Goal: Information Seeking & Learning: Learn about a topic

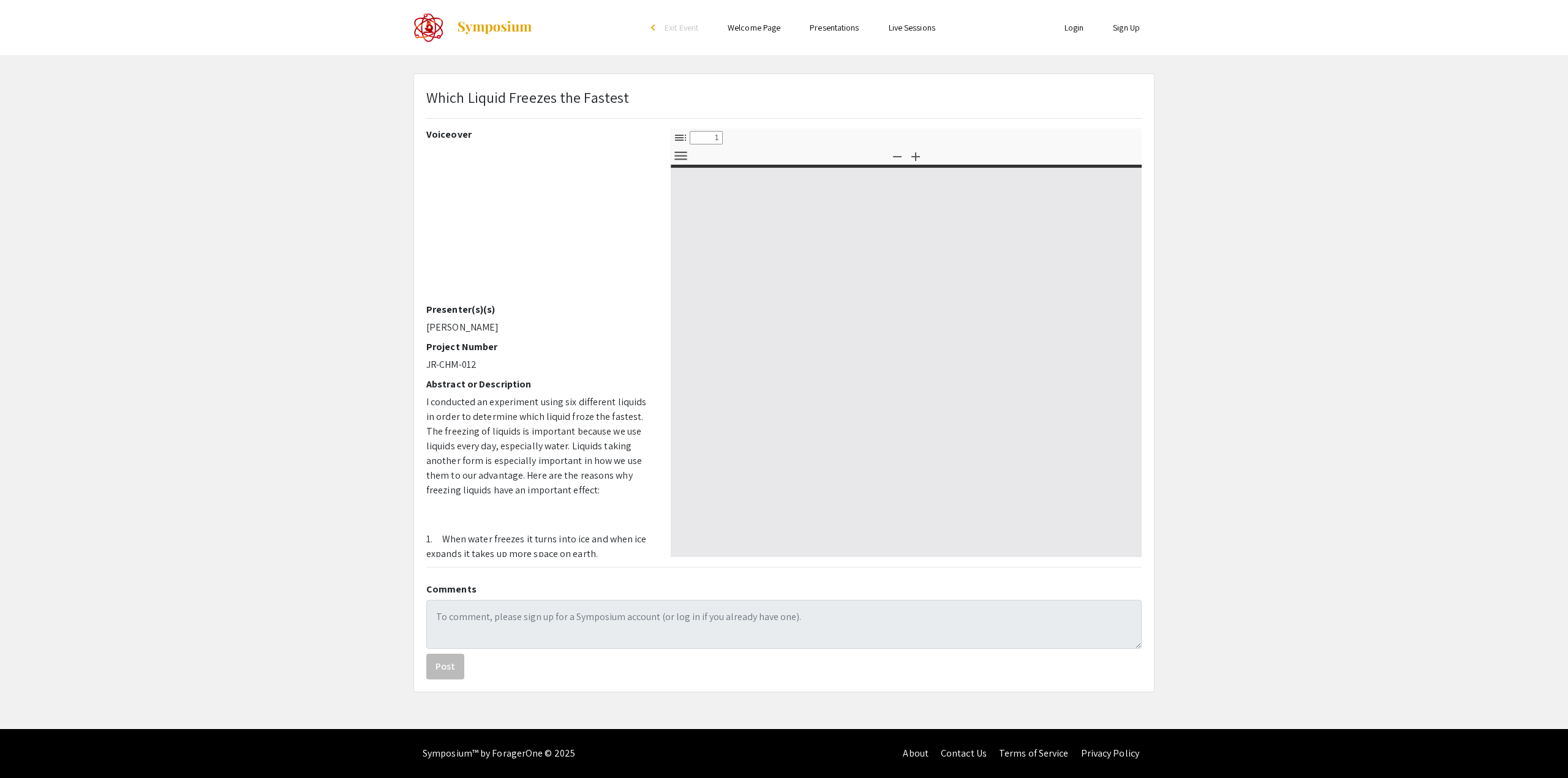
select select "custom"
type input "0"
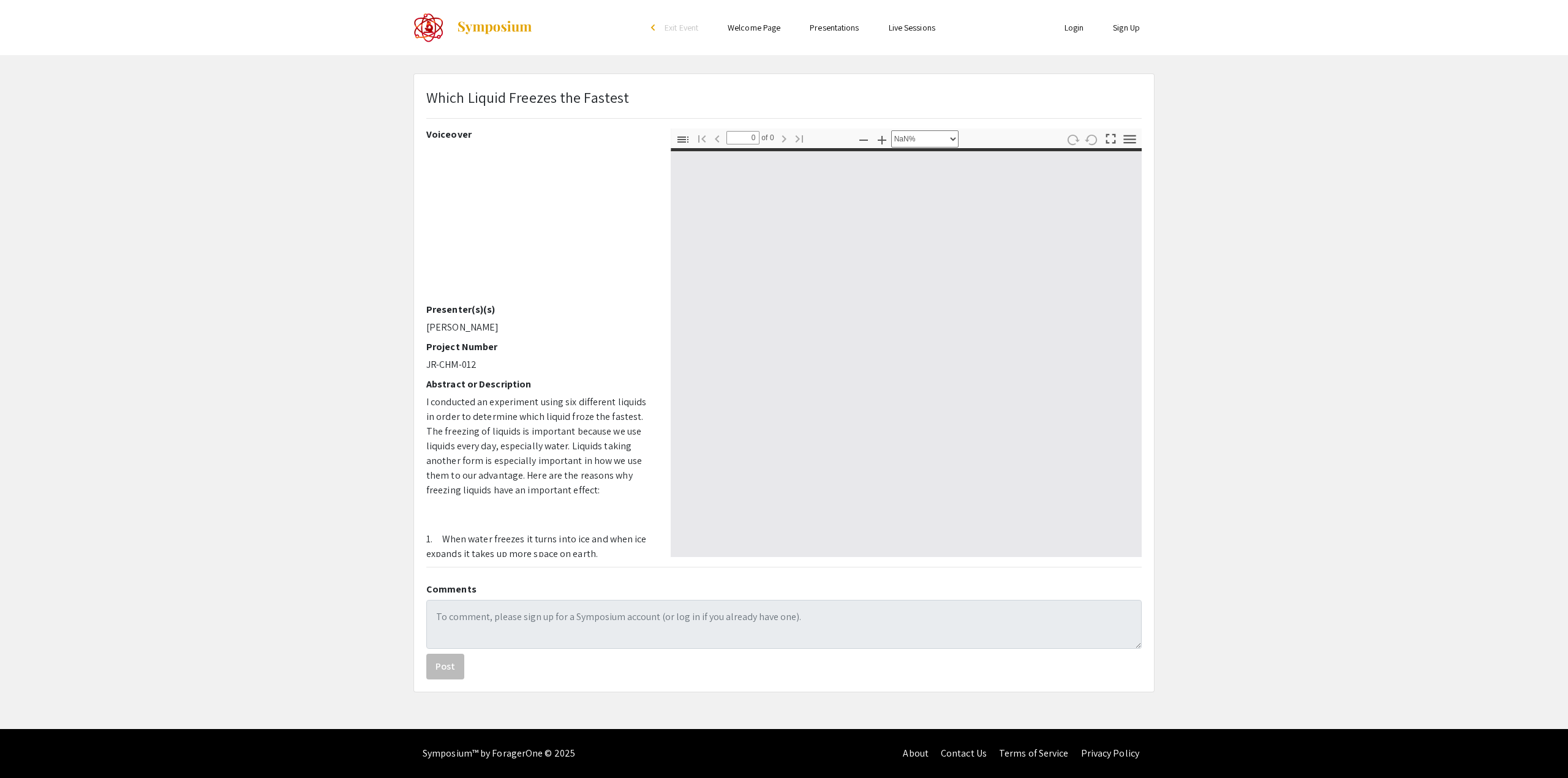
select select "auto"
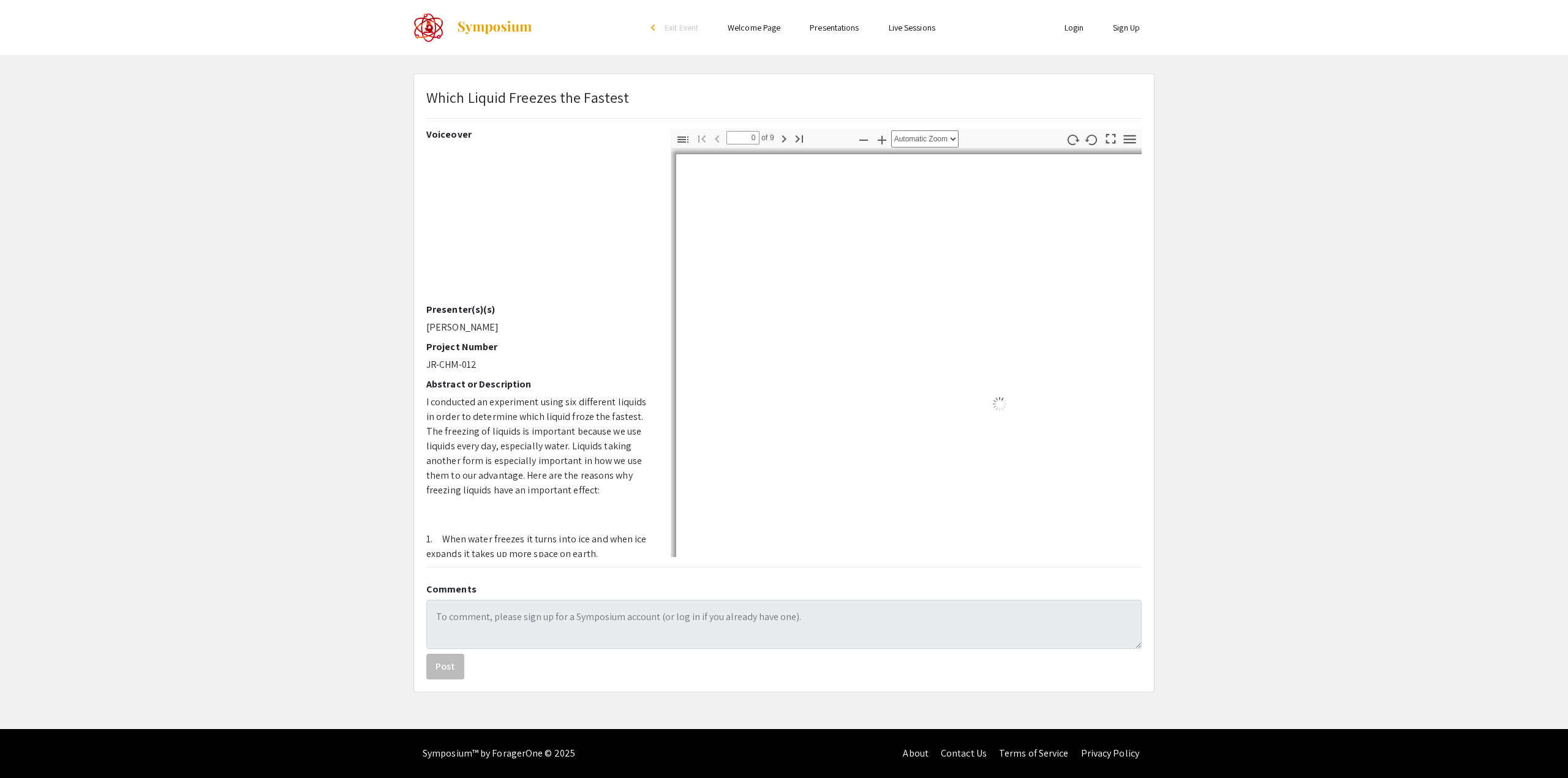
type input "1"
select select "auto"
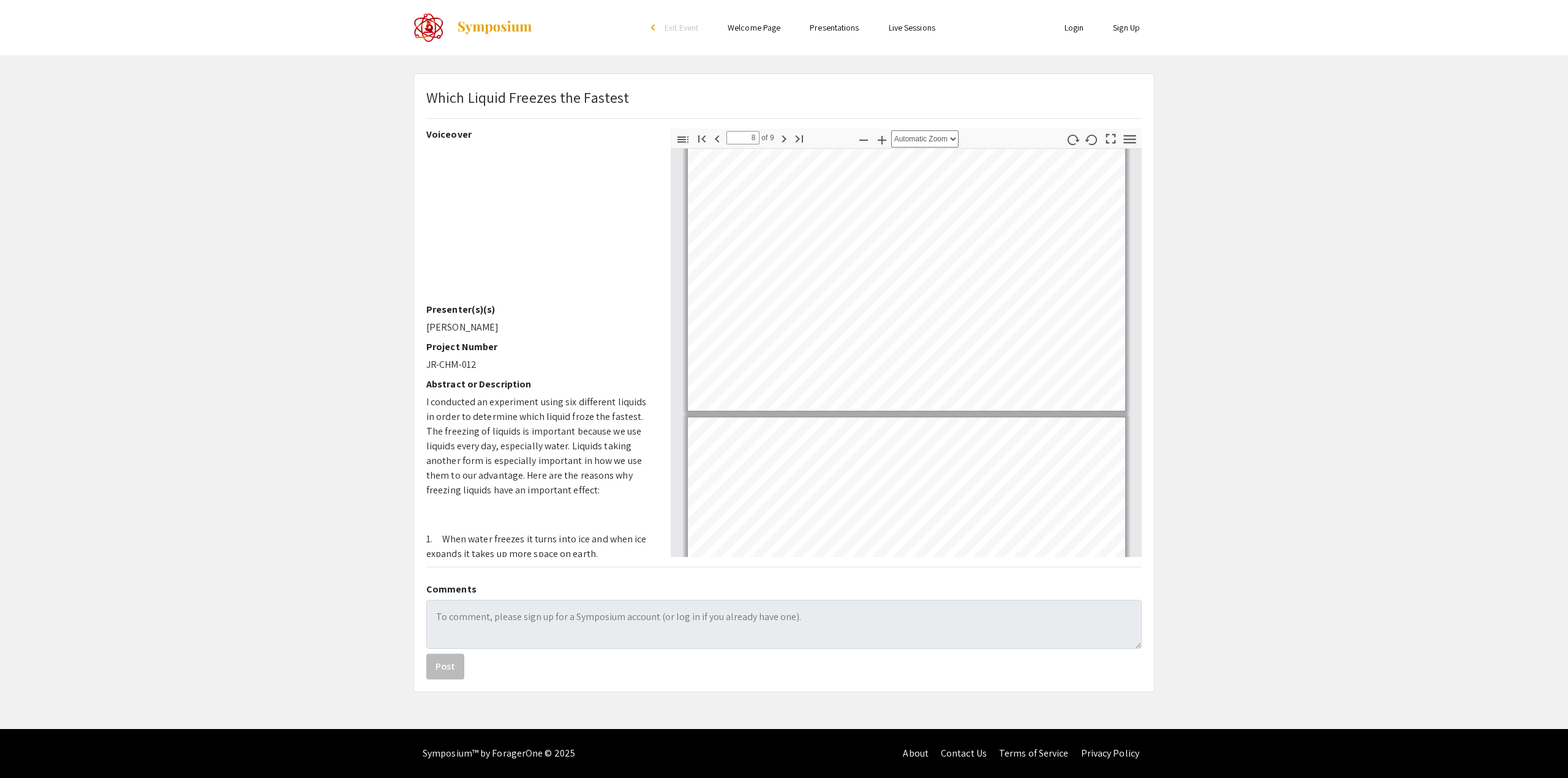
scroll to position [2694, 0]
type input "9"
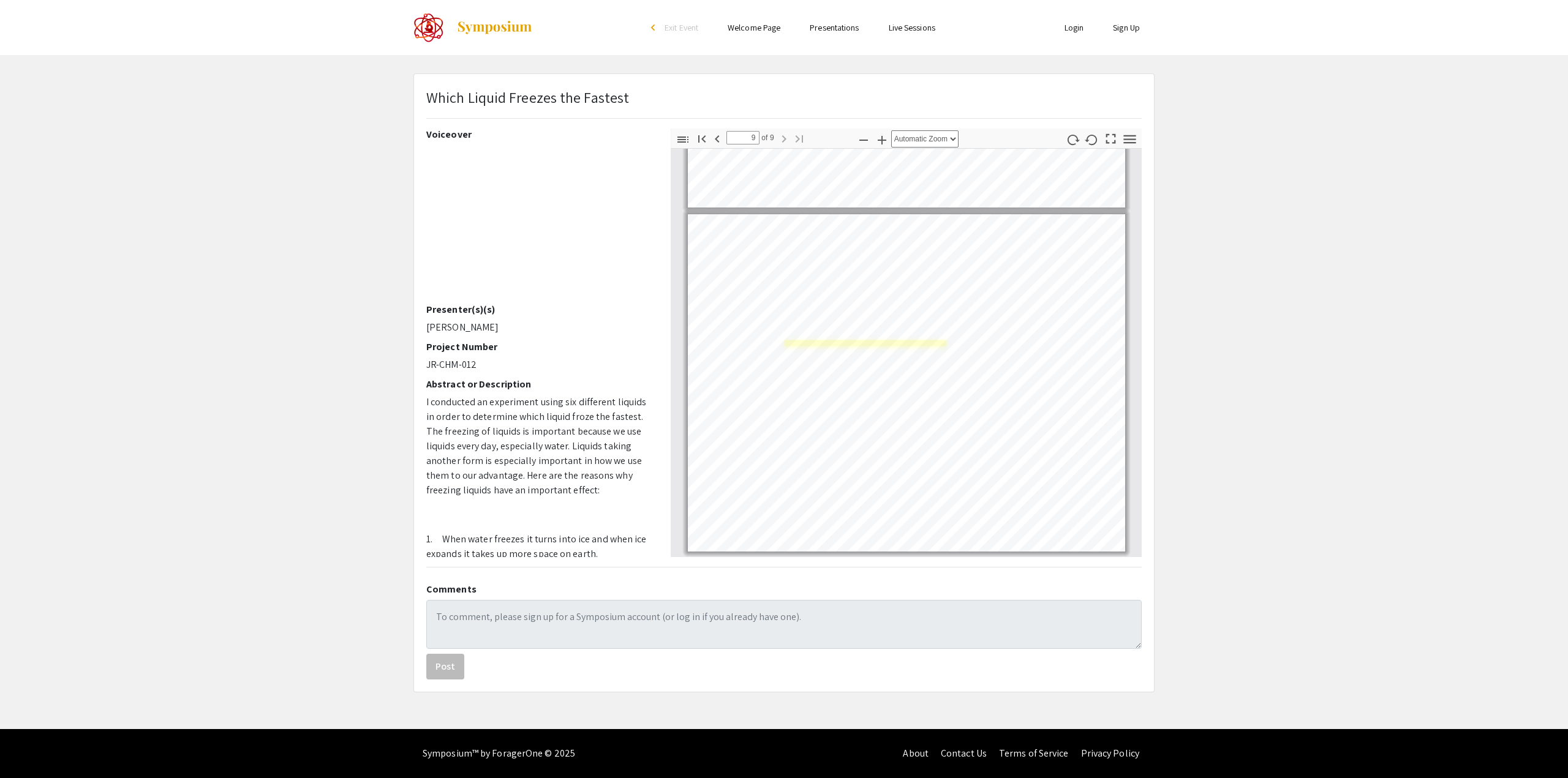
click at [823, 344] on div "Page 9" at bounding box center [906, 383] width 448 height 349
click at [863, 448] on link "Page 9" at bounding box center [893, 445] width 324 height 16
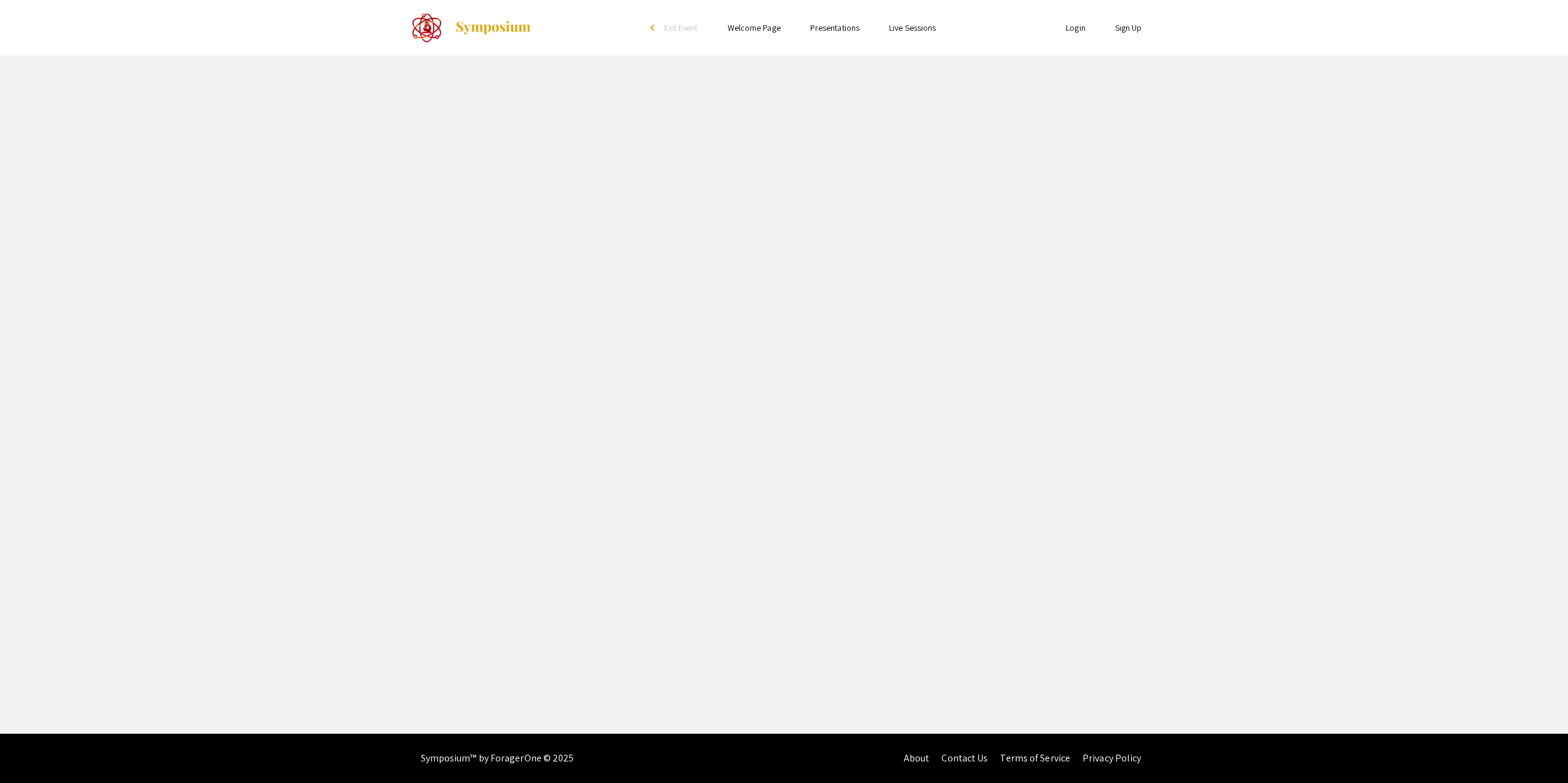
select select "custom"
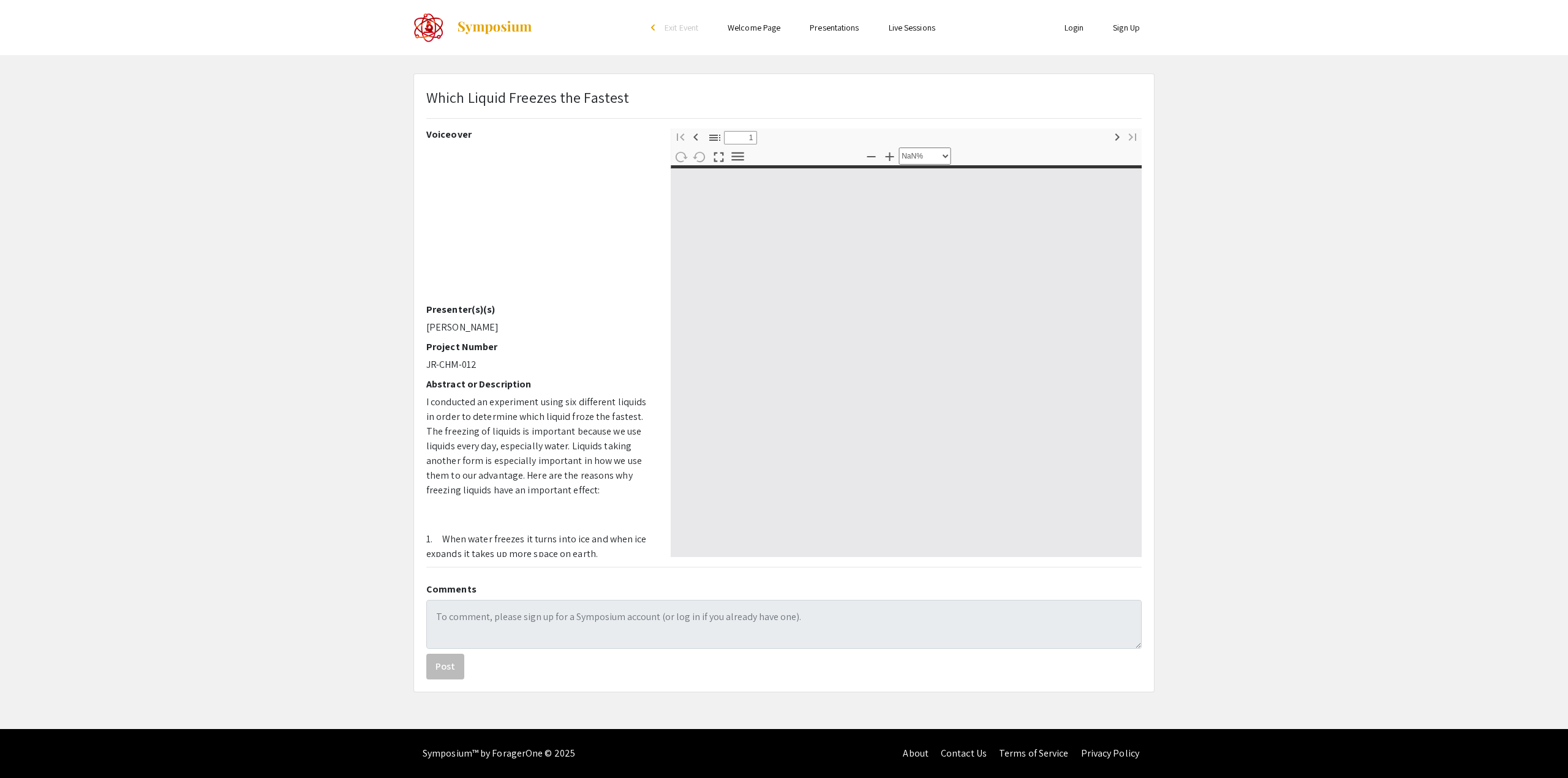
type input "0"
select select "custom"
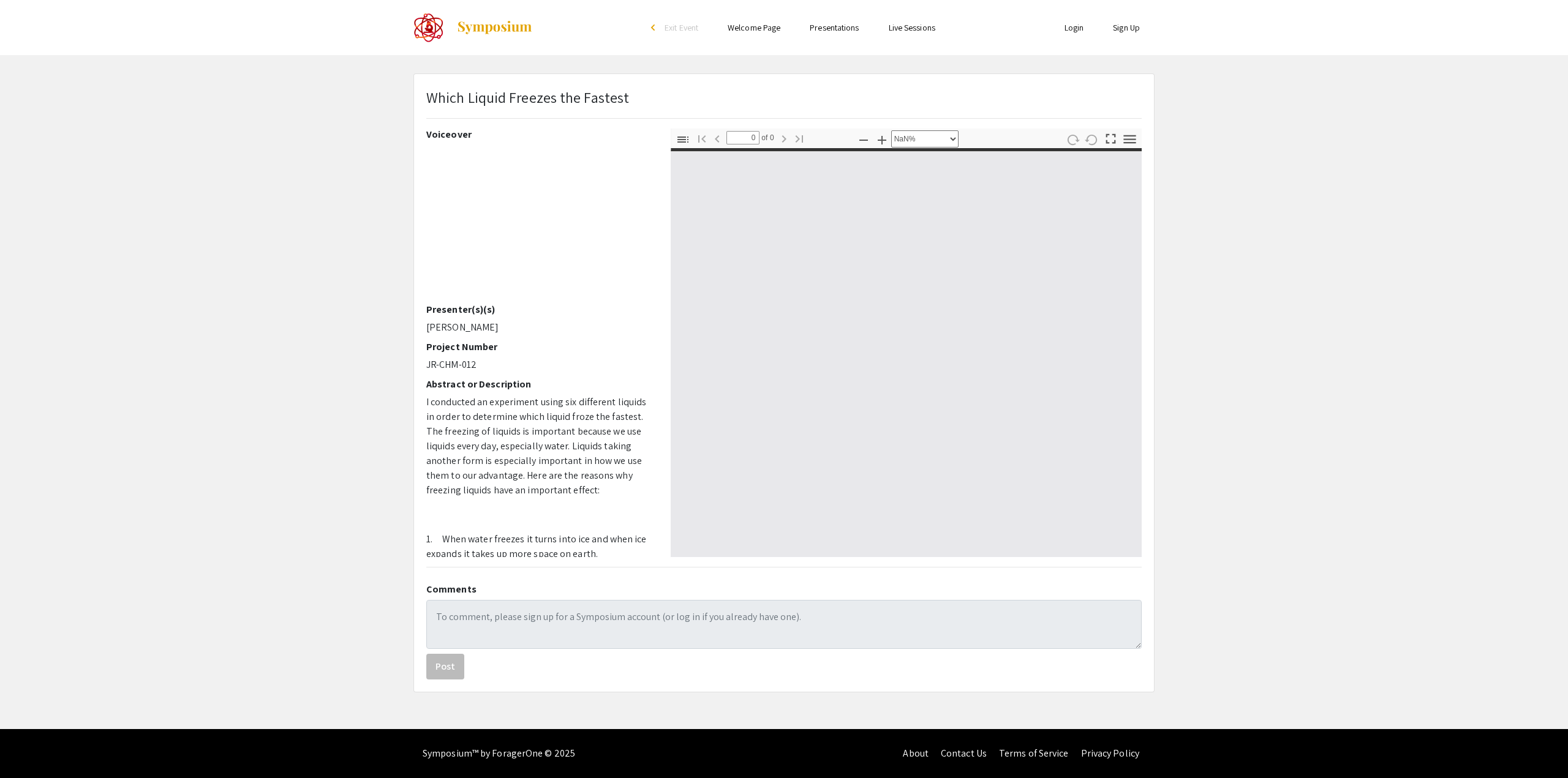
type input "1"
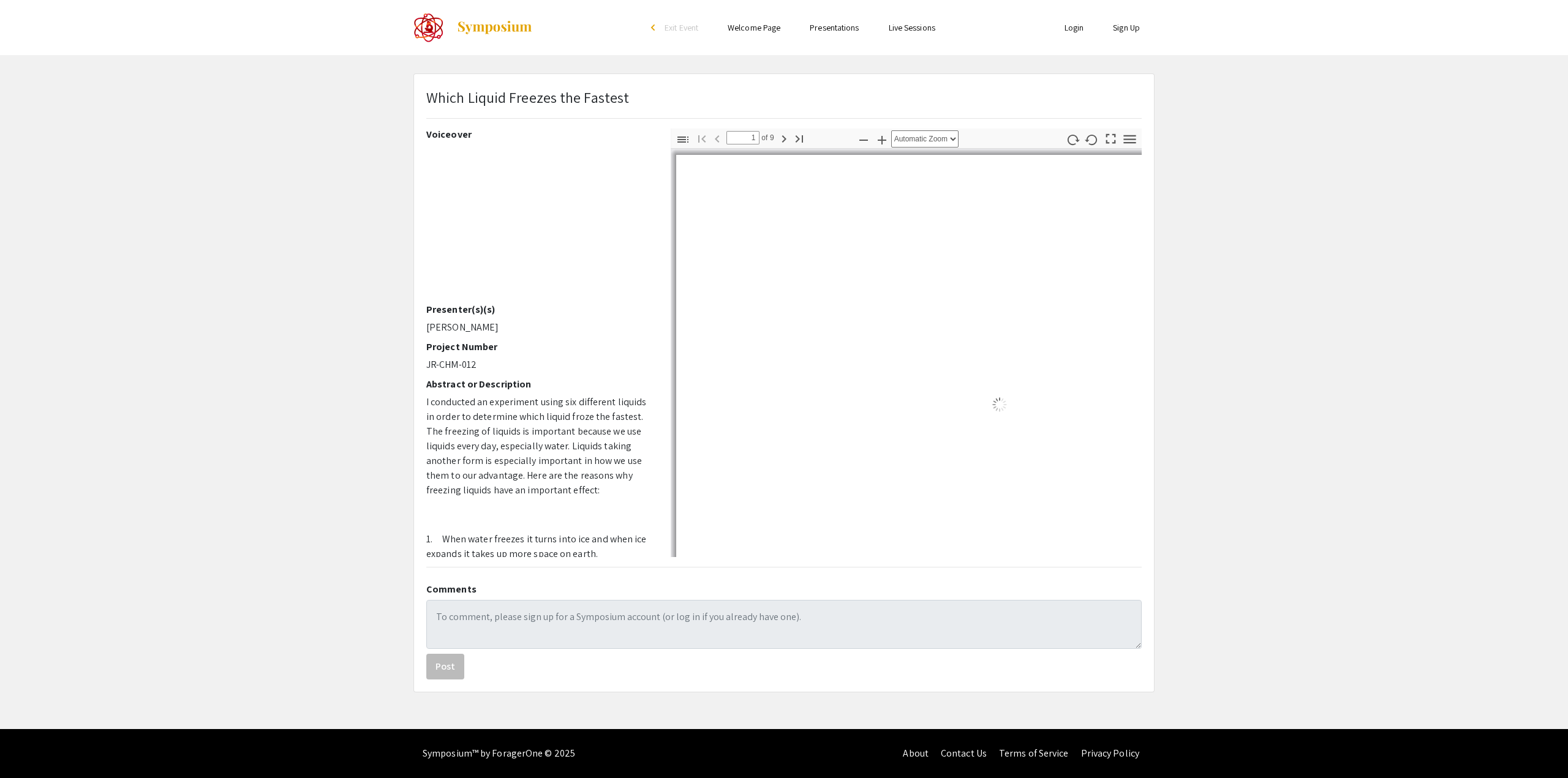
scroll to position [101, 0]
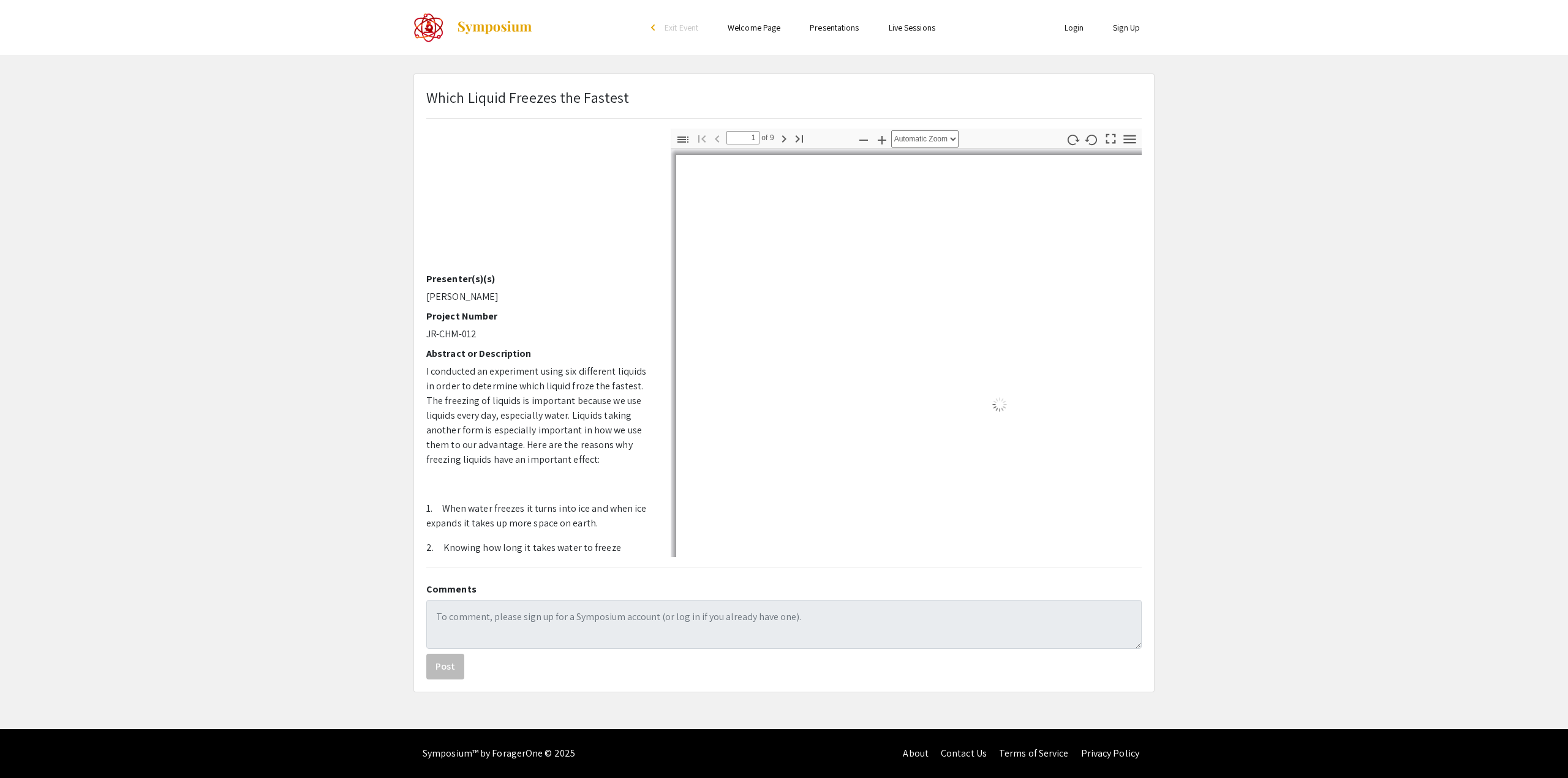
select select "auto"
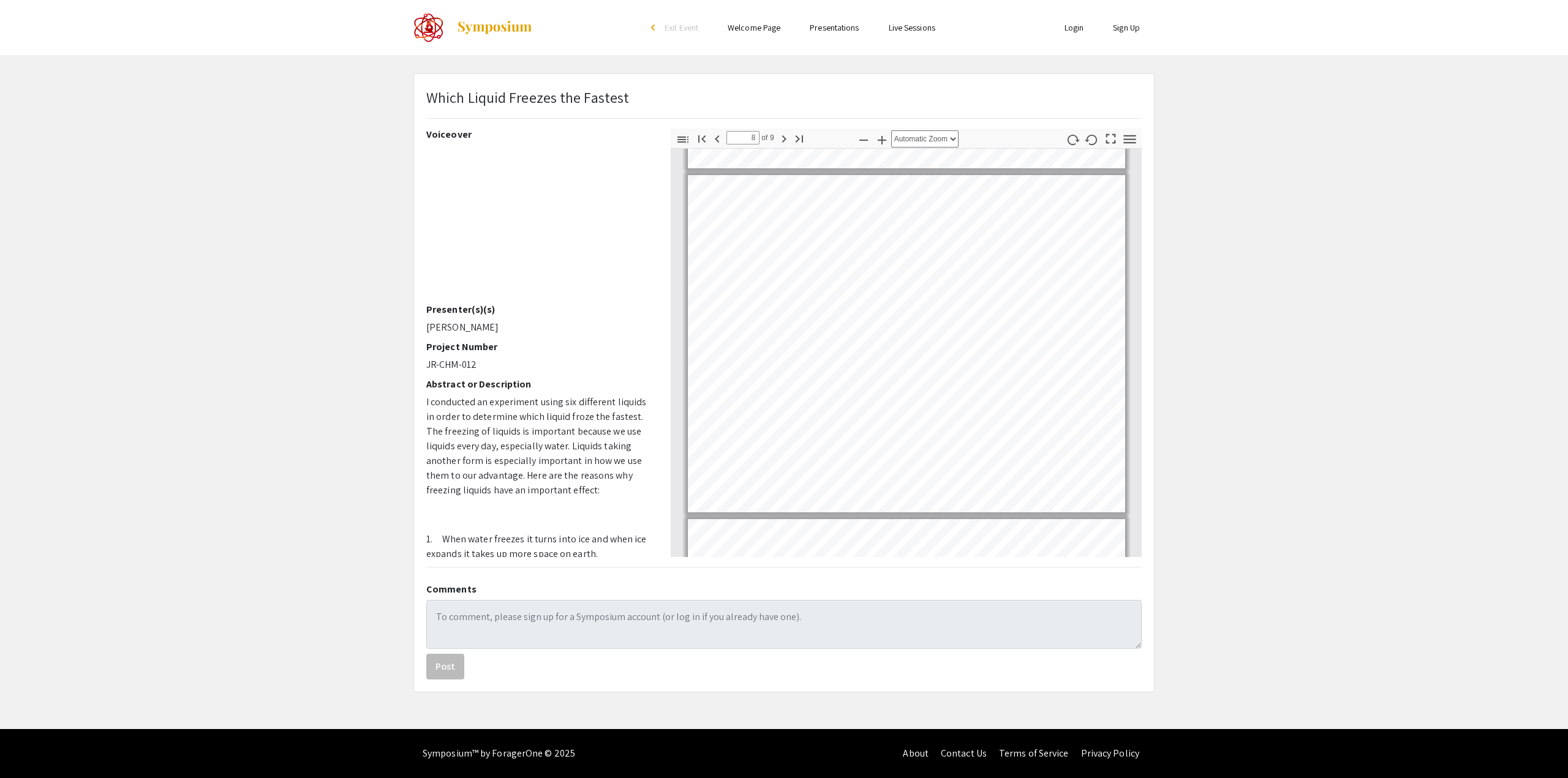
scroll to position [2391, 0]
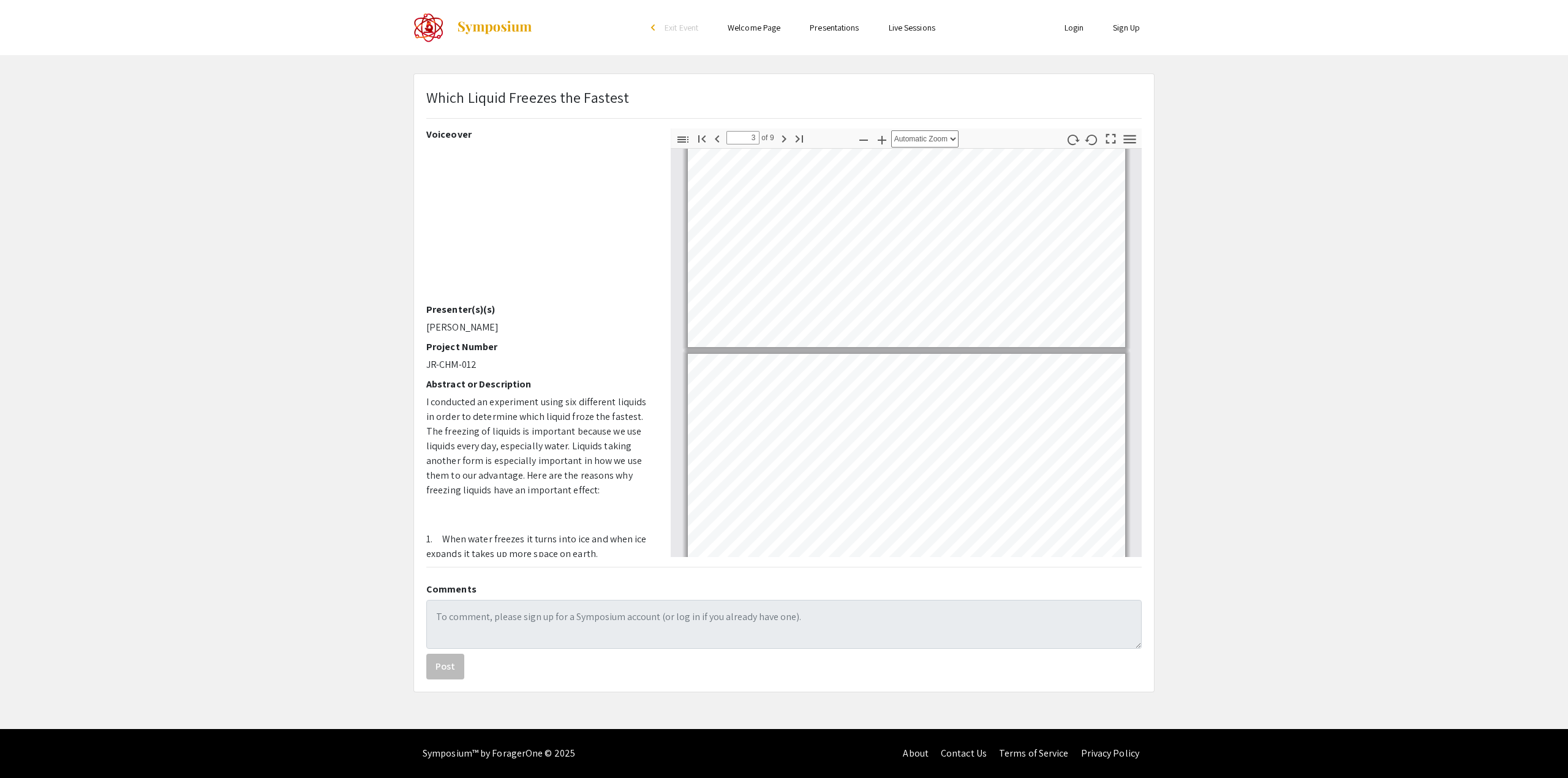
type input "2"
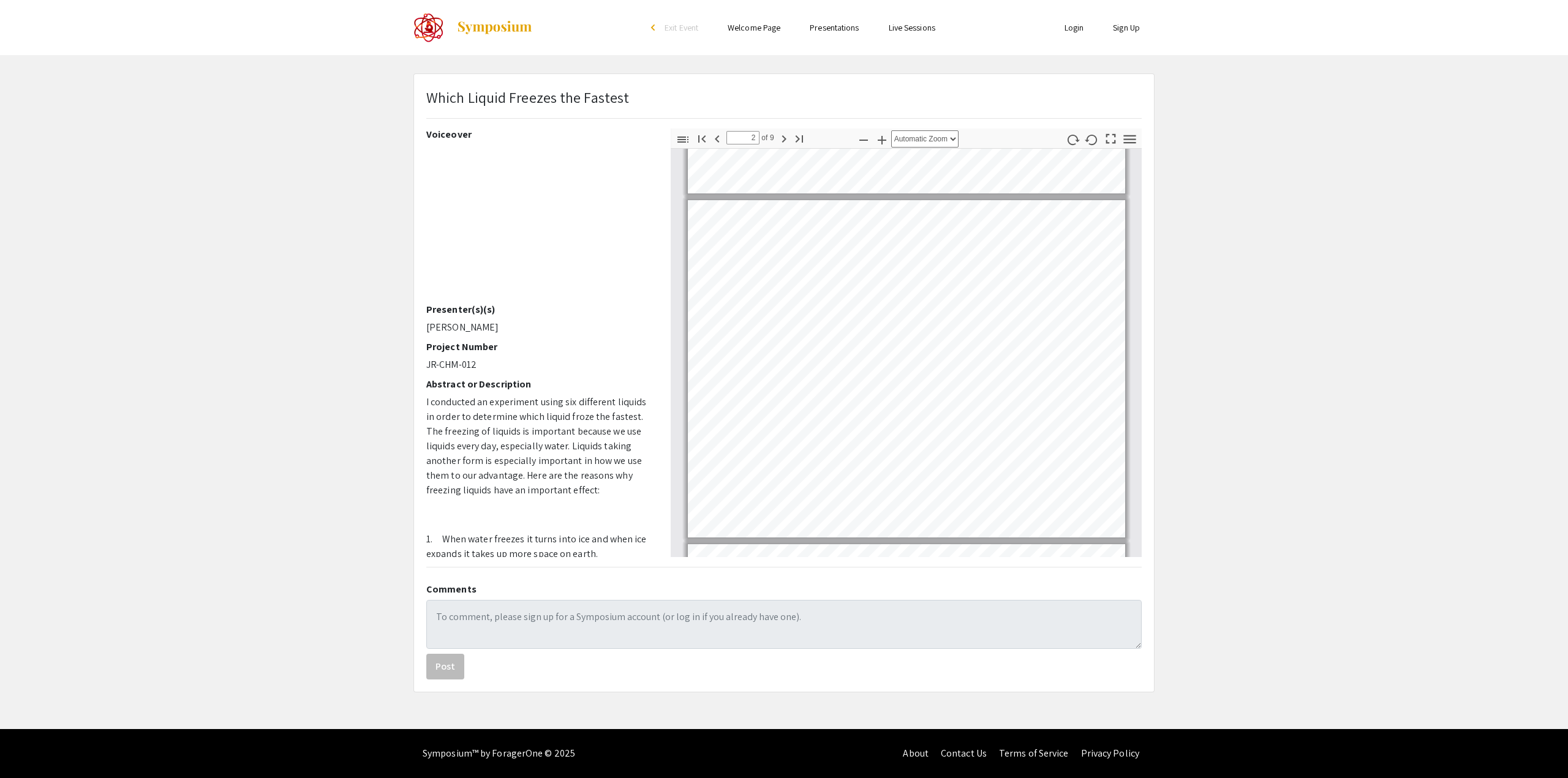
scroll to position [306, 0]
